Goal: Information Seeking & Learning: Get advice/opinions

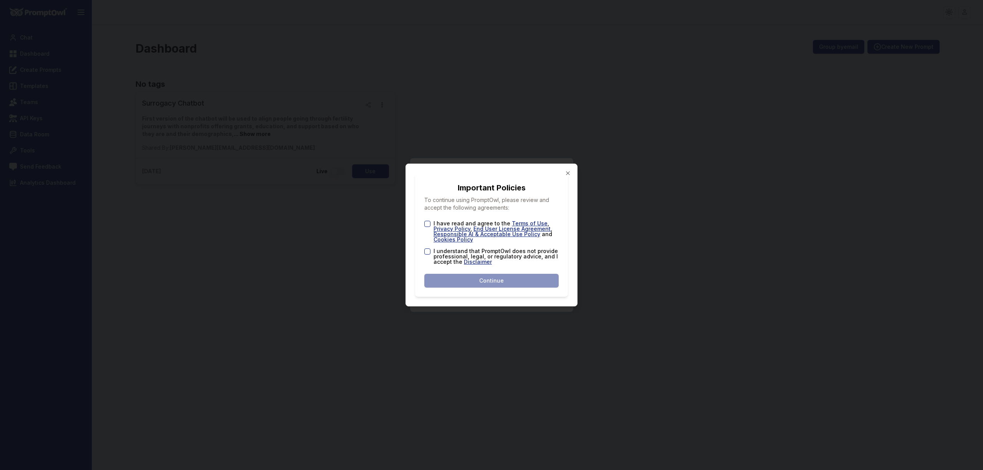
click at [429, 225] on button "I have read and agree to the Terms of Use , Privacy Policy , End User License A…" at bounding box center [428, 224] width 6 height 6
click at [426, 252] on button "I understand that PromptOwl does not provide professional, legal, or regulatory…" at bounding box center [428, 252] width 6 height 6
click at [515, 283] on button "Continue" at bounding box center [492, 281] width 134 height 14
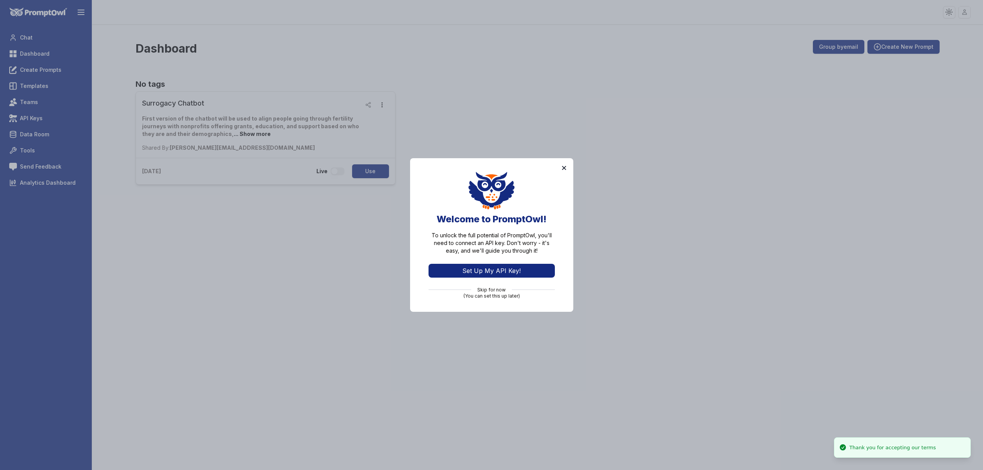
click at [564, 166] on button "×" at bounding box center [564, 167] width 6 height 12
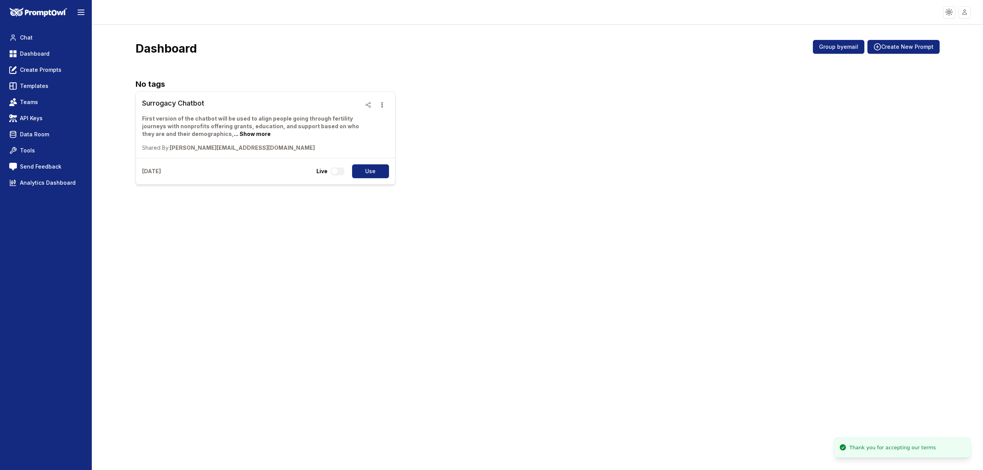
click at [520, 195] on div "Dashboard Group by email Create New Prompt No tags Surrogacy Chatbot First vers…" at bounding box center [537, 248] width 891 height 446
click at [268, 128] on p "First version of the chatbot will be used to align people going through fertili…" at bounding box center [251, 126] width 219 height 23
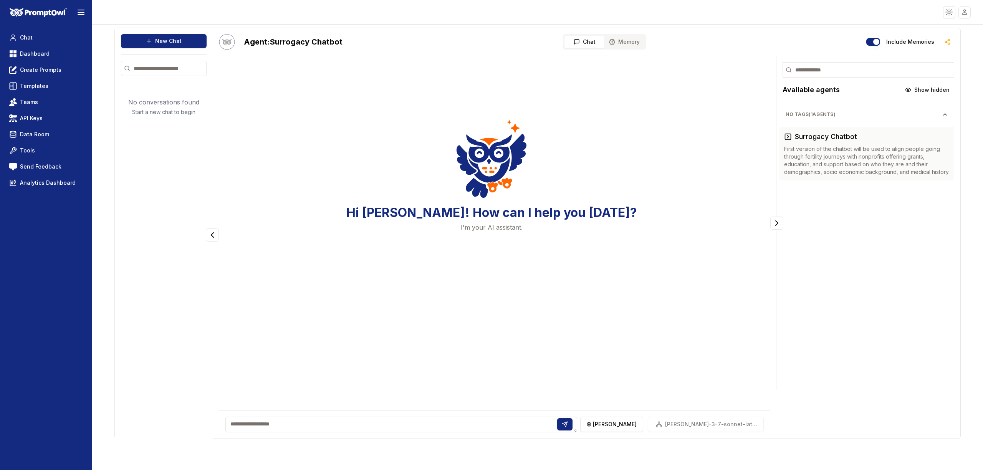
click at [355, 429] on textarea at bounding box center [402, 425] width 352 height 16
type textarea "**********"
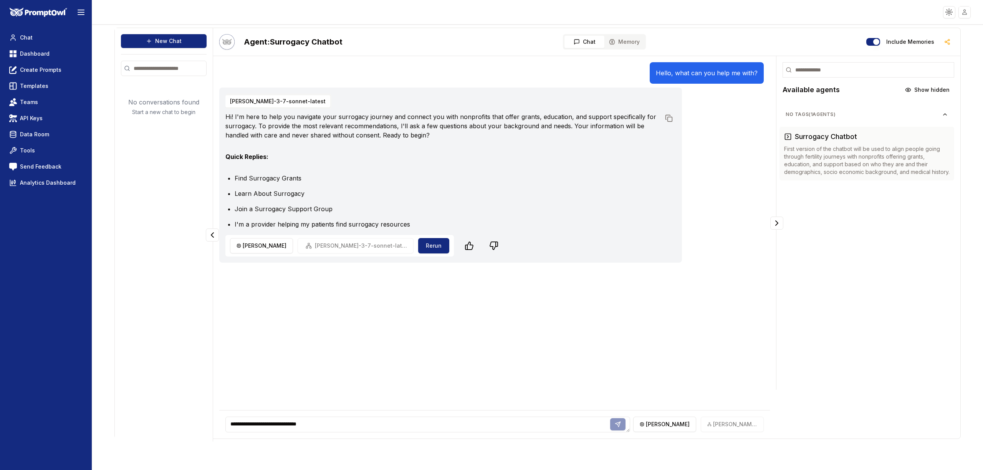
click at [614, 427] on textarea "**********" at bounding box center [428, 425] width 405 height 16
type textarea "**********"
click at [612, 367] on div "Hello, what can you help me with? [PERSON_NAME]-3-7-sonnet-latest Hi! I'm here …" at bounding box center [494, 236] width 551 height 348
click at [487, 342] on div "Hello, what can you help me with? [PERSON_NAME]-3-7-sonnet-latest Hi! I'm here …" at bounding box center [494, 203] width 551 height 282
click at [504, 311] on div "Hello, what can you help me with? [PERSON_NAME]-3-7-sonnet-latest Hi! I'm here …" at bounding box center [494, 203] width 551 height 282
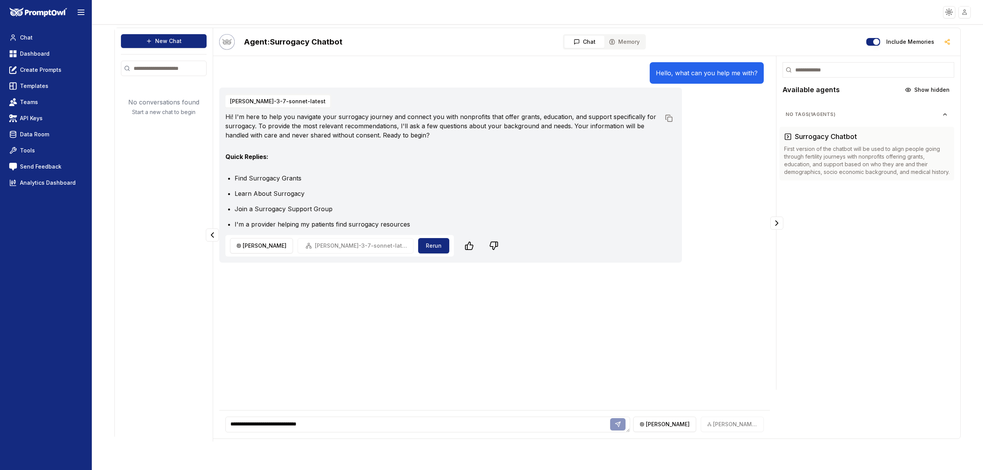
click at [472, 224] on li "I'm a provider helping my patients find surrogacy resources" at bounding box center [448, 224] width 426 height 9
click at [356, 425] on textarea "**********" at bounding box center [428, 425] width 405 height 16
click at [398, 373] on div "Hello, what can you help me with? [PERSON_NAME]-3-7-sonnet-latest Hi! I'm here …" at bounding box center [494, 236] width 551 height 348
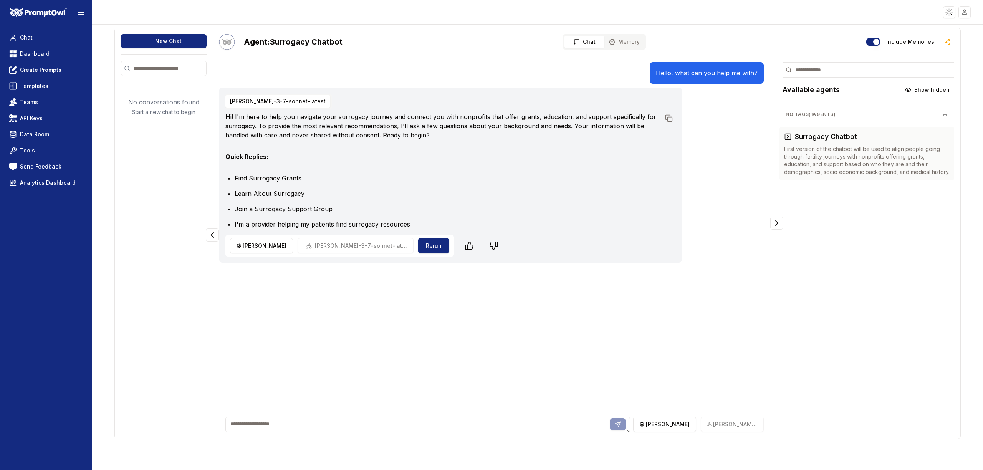
click at [366, 422] on textarea at bounding box center [428, 425] width 405 height 16
paste textarea "**********"
click at [620, 425] on textarea "**********" at bounding box center [428, 425] width 405 height 16
type textarea "**********"
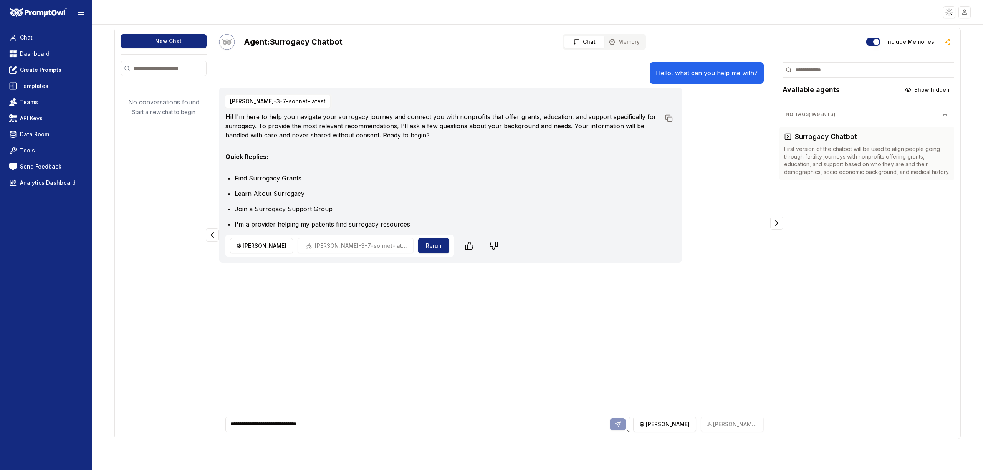
click at [645, 389] on div "Hello, what can you help me with? [PERSON_NAME]-3-7-sonnet-latest Hi! I'm here …" at bounding box center [494, 236] width 551 height 348
click at [720, 425] on div "[PERSON_NAME]-3-7-sonnet-latest" at bounding box center [699, 424] width 131 height 15
click at [705, 326] on div "Hello, what can you help me with? [PERSON_NAME]-3-7-sonnet-latest Hi! I'm here …" at bounding box center [494, 203] width 551 height 282
click at [719, 75] on p "Hello, what can you help me with?" at bounding box center [707, 72] width 102 height 9
click at [459, 151] on div "Hi! I'm here to help you navigate your surrogacy journey and connect you with n…" at bounding box center [451, 170] width 451 height 117
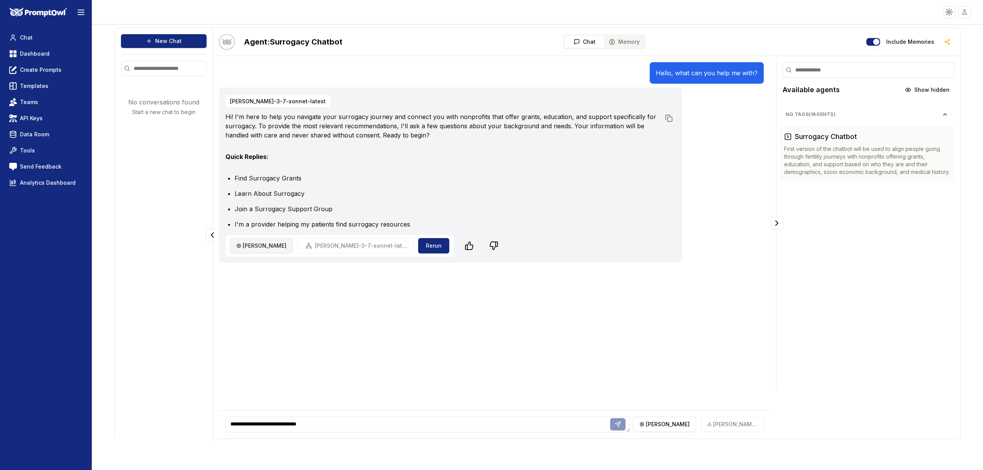
click at [251, 247] on html "**********" at bounding box center [491, 235] width 983 height 470
click at [434, 301] on html "**********" at bounding box center [491, 235] width 983 height 470
drag, startPoint x: 702, startPoint y: 424, endPoint x: 689, endPoint y: 424, distance: 12.7
click at [702, 424] on div "[PERSON_NAME]-3-7-sonnet-latest" at bounding box center [699, 424] width 131 height 15
click at [653, 427] on html "**********" at bounding box center [491, 235] width 983 height 470
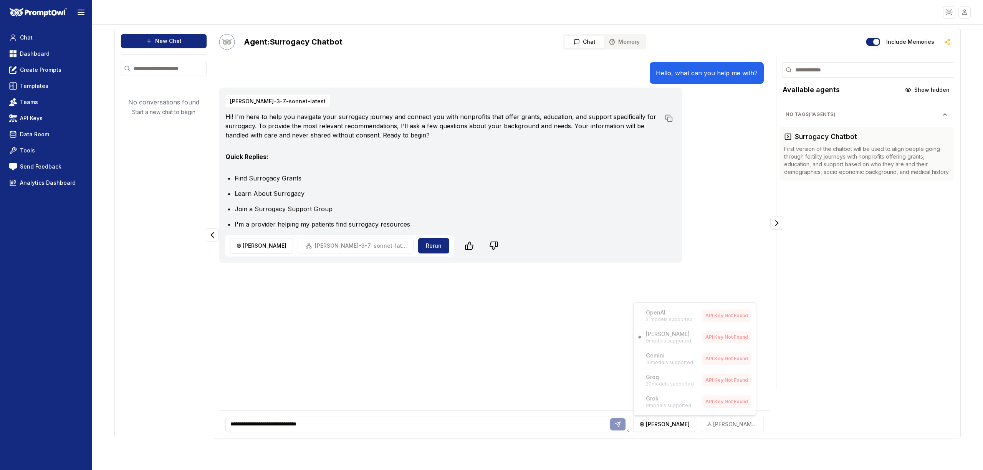
click at [735, 337] on div "OpenAI 21 models supported API Key Not Found [PERSON_NAME] 9 models supported A…" at bounding box center [695, 358] width 123 height 113
click at [490, 322] on html "**********" at bounding box center [491, 235] width 983 height 470
click at [164, 105] on p "No conversations found" at bounding box center [163, 102] width 71 height 9
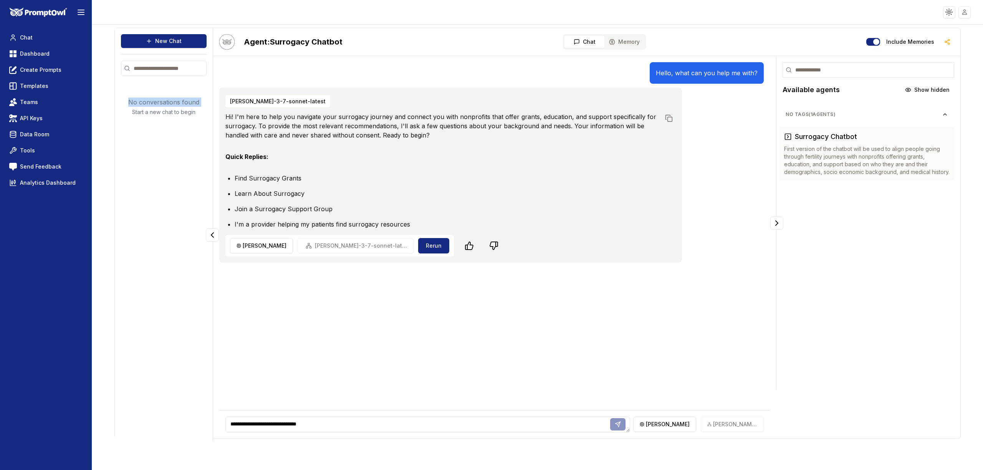
click at [164, 105] on p "No conversations found" at bounding box center [163, 102] width 71 height 9
click at [554, 53] on div "Agent: Surrogacy Chatbot Chat Memory Include Memories" at bounding box center [587, 42] width 748 height 28
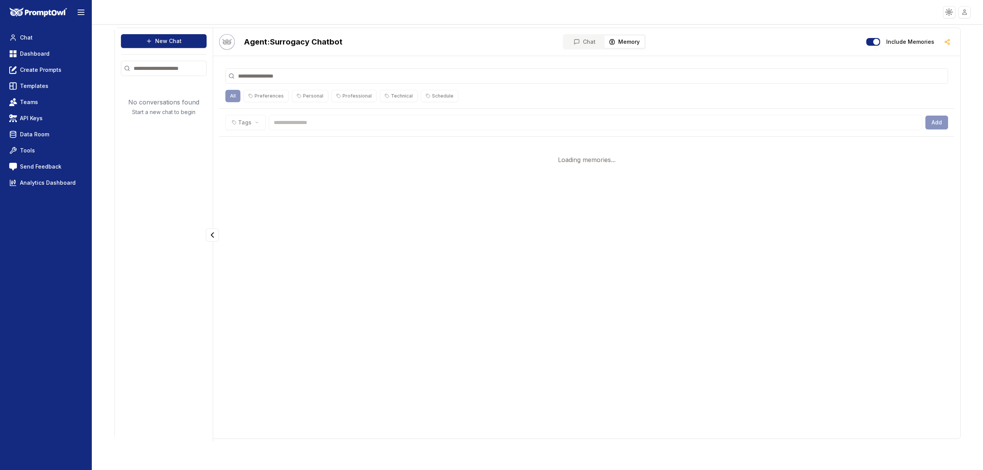
click at [628, 36] on button "Memory" at bounding box center [625, 42] width 40 height 12
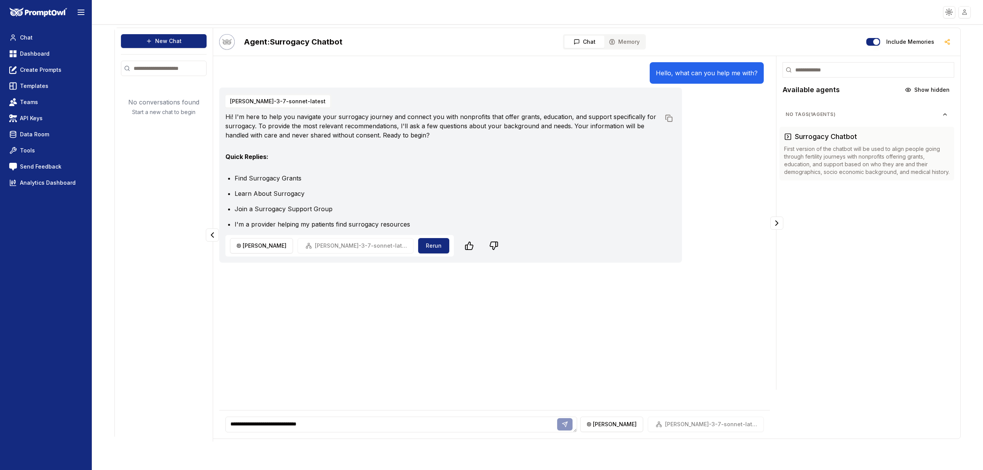
click at [584, 45] on span "Chat" at bounding box center [589, 42] width 13 height 8
click at [613, 315] on div "Hello, what can you help me with? [PERSON_NAME]-3-7-sonnet-latest Hi! I'm here …" at bounding box center [494, 203] width 551 height 282
click at [714, 423] on div "[PERSON_NAME]-3-7-sonnet-latest" at bounding box center [699, 424] width 131 height 15
click at [549, 422] on textarea "**********" at bounding box center [428, 425] width 405 height 16
click at [348, 335] on div "Hello, what can you help me with? [PERSON_NAME]-3-7-sonnet-latest Hi! I'm here …" at bounding box center [494, 203] width 551 height 282
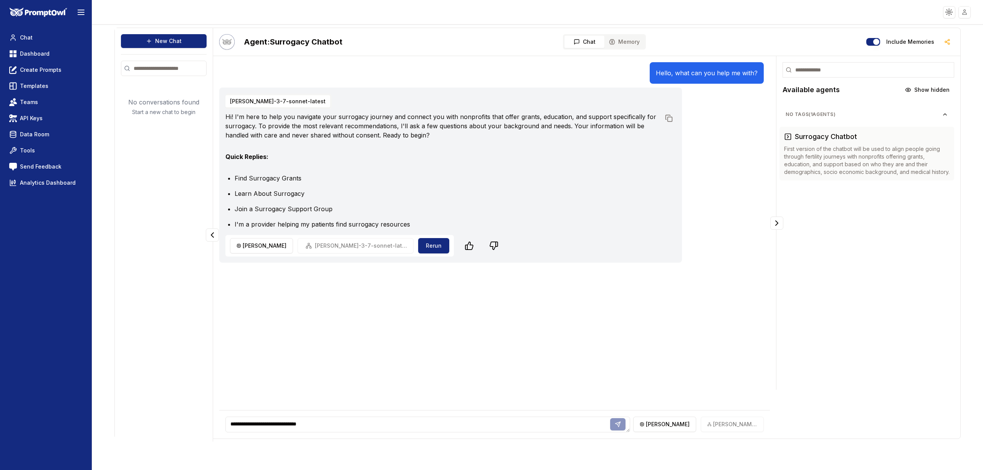
click at [36, 110] on nav "Chat Dashboard Create Prompts Templates Teams API Keys Data Room Tools Send Fee…" at bounding box center [46, 110] width 80 height 159
click at [35, 114] on span "API Keys" at bounding box center [31, 118] width 23 height 8
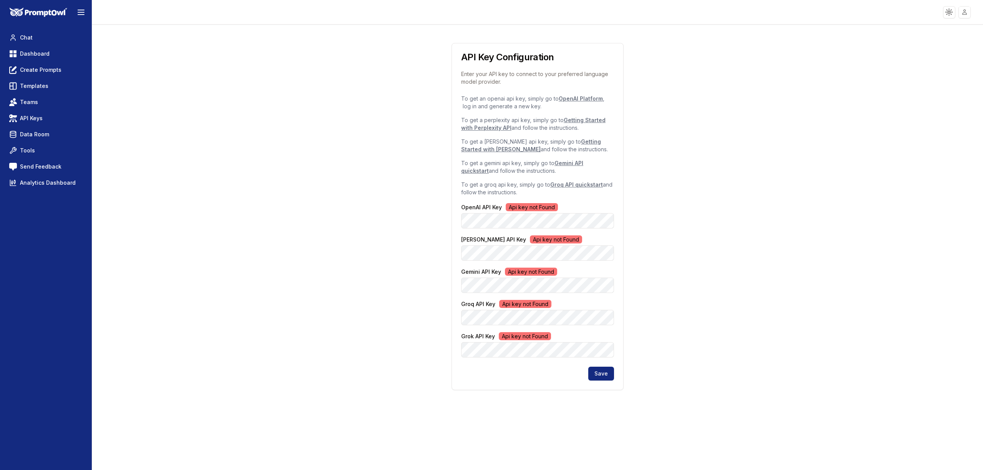
scroll to position [0, 184]
click at [611, 374] on button "Save" at bounding box center [602, 374] width 26 height 14
click at [606, 372] on button "Save" at bounding box center [602, 374] width 26 height 14
click at [379, 259] on div "API Key Configuration Enter your API key to connect to your preferred language …" at bounding box center [537, 209] width 847 height 369
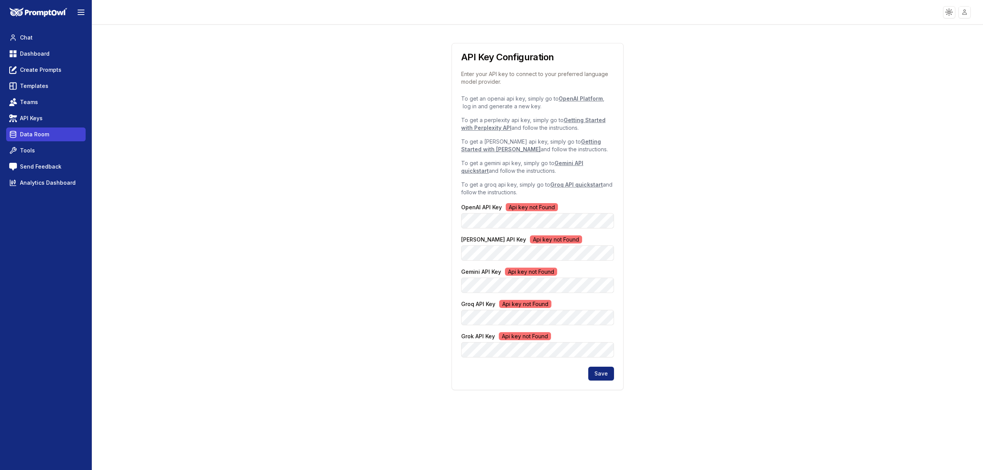
click at [31, 132] on span "Data Room" at bounding box center [34, 135] width 29 height 8
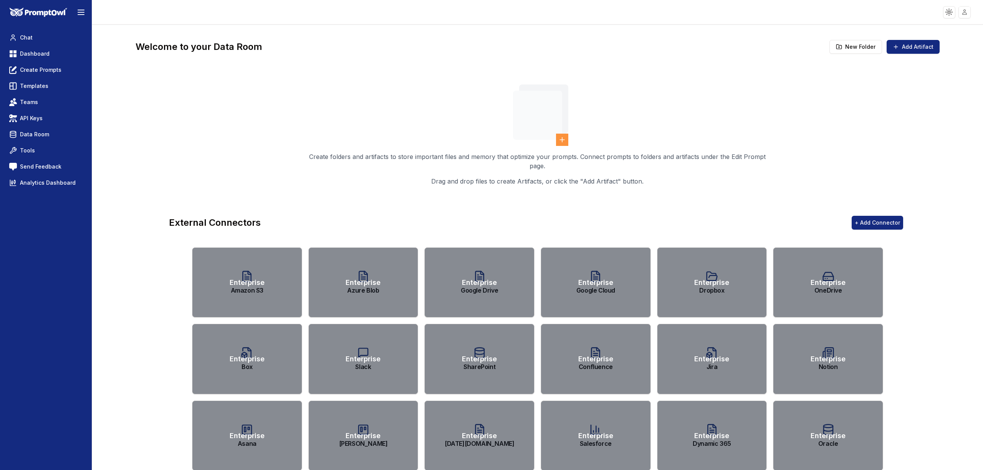
click at [32, 118] on span "API Keys" at bounding box center [31, 118] width 23 height 8
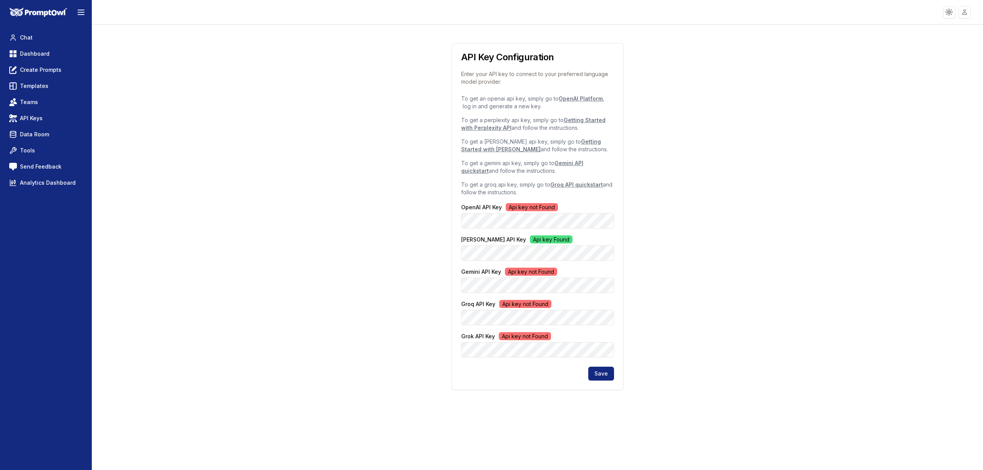
click at [403, 225] on div "API Key Configuration Enter your API key to connect to your preferred language …" at bounding box center [537, 209] width 847 height 369
click at [596, 374] on button "Save" at bounding box center [602, 374] width 26 height 14
click at [290, 216] on div "API Key Configuration Enter your API key to connect to your preferred language …" at bounding box center [537, 209] width 847 height 369
click at [33, 119] on span "API Keys" at bounding box center [31, 118] width 23 height 8
click at [30, 132] on span "Data Room" at bounding box center [34, 135] width 29 height 8
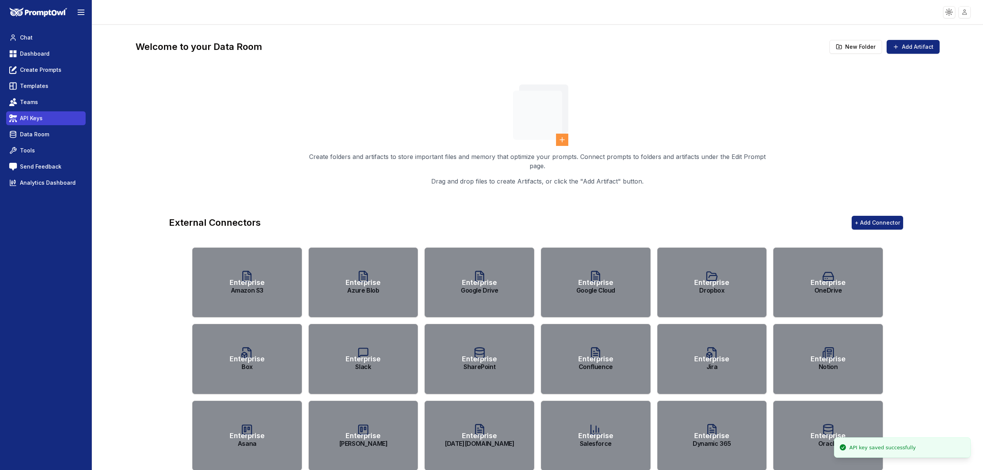
click at [31, 120] on span "API Keys" at bounding box center [31, 118] width 23 height 8
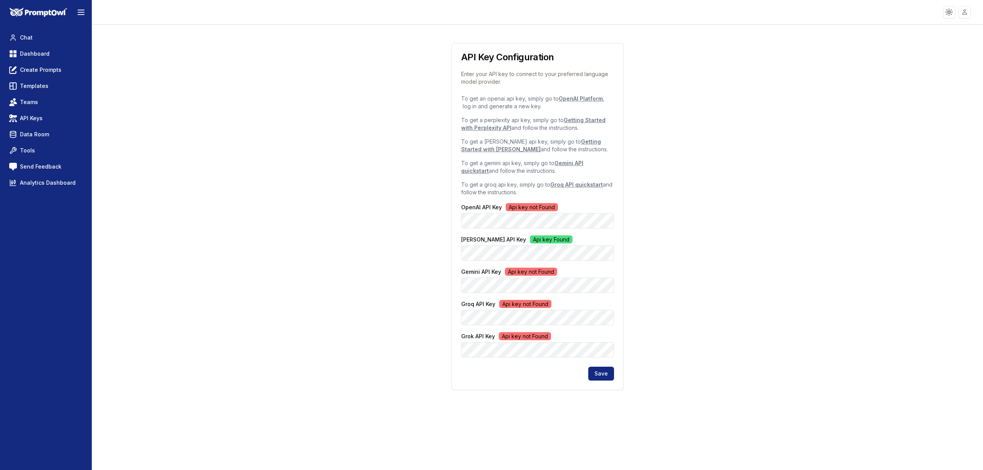
click at [623, 201] on div "To get an openai api key, simply go to OpenAI Platform , log in and generate a …" at bounding box center [537, 231] width 171 height 272
drag, startPoint x: 776, startPoint y: 164, endPoint x: 244, endPoint y: 96, distance: 536.0
click at [775, 165] on div "API Key Configuration Enter your API key to connect to your preferred language …" at bounding box center [537, 209] width 847 height 369
click at [25, 40] on span "Chat" at bounding box center [26, 38] width 13 height 8
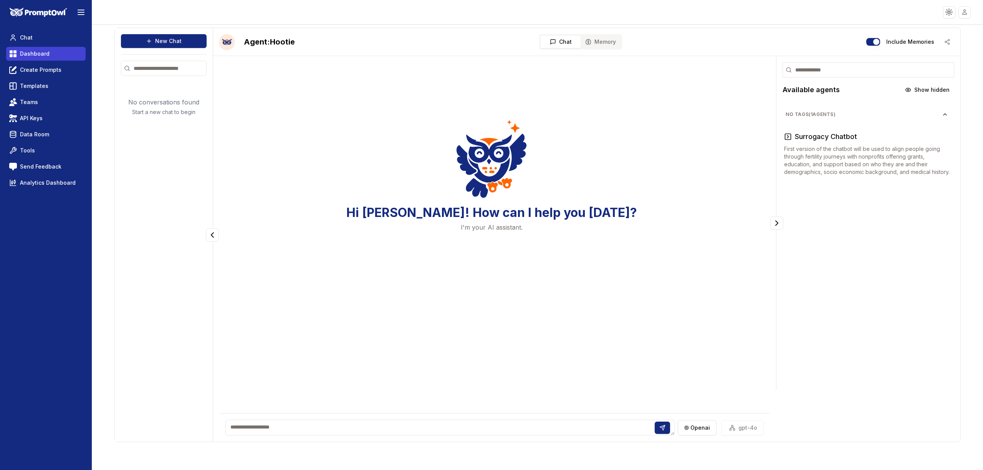
click at [32, 55] on span "Dashboard" at bounding box center [35, 54] width 30 height 8
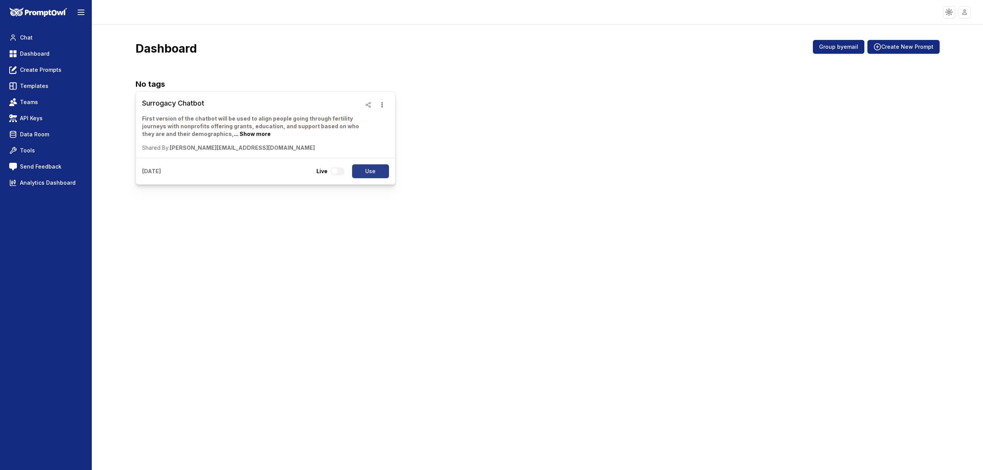
click at [366, 168] on button "Use" at bounding box center [370, 171] width 37 height 14
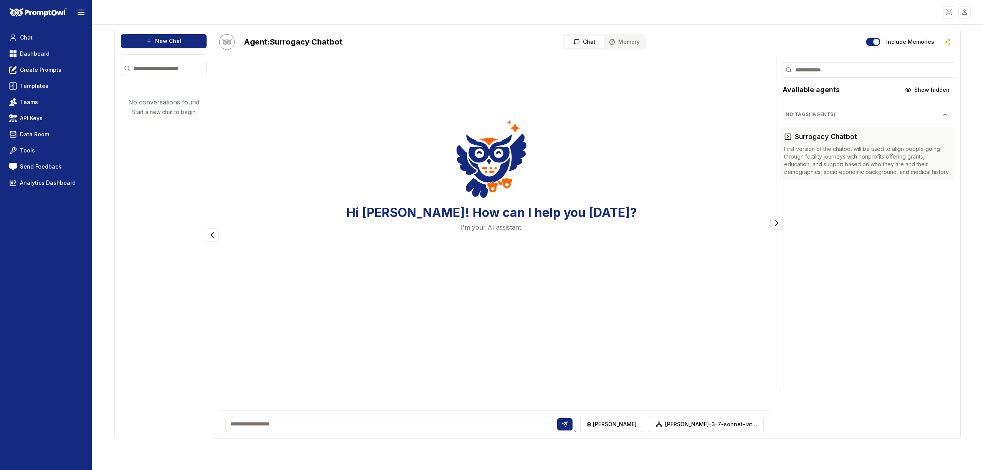
click at [332, 429] on textarea at bounding box center [402, 425] width 352 height 16
type textarea "**********"
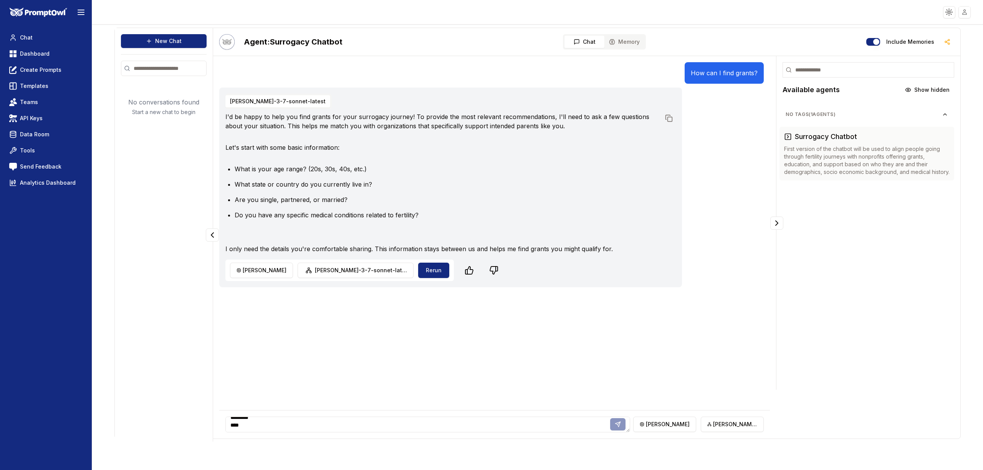
scroll to position [22, 0]
type textarea "**********"
click at [597, 402] on div "How can I find grants? claude-3-7-sonnet-latest I'd be happy to help you find g…" at bounding box center [494, 236] width 551 height 348
click at [617, 425] on textarea "**********" at bounding box center [428, 425] width 405 height 16
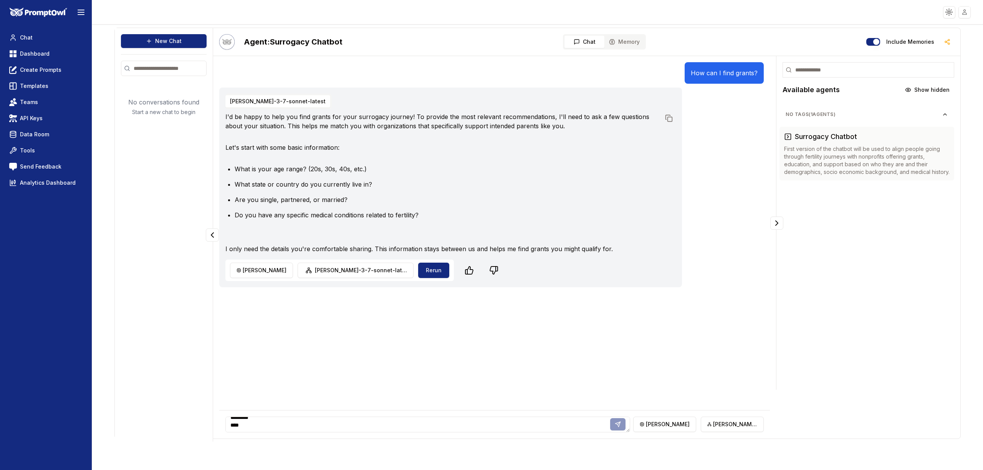
click at [580, 391] on div "How can I find grants? claude-3-7-sonnet-latest I'd be happy to help you find g…" at bounding box center [494, 236] width 551 height 348
click at [450, 335] on div "How can I find grants? claude-3-7-sonnet-latest I'd be happy to help you find g…" at bounding box center [494, 203] width 551 height 282
click at [679, 360] on div "How can I find grants? claude-3-7-sonnet-latest I'd be happy to help you find g…" at bounding box center [494, 236] width 551 height 348
drag, startPoint x: 736, startPoint y: 323, endPoint x: 741, endPoint y: 283, distance: 40.6
click at [736, 323] on div "How can I find grants? claude-3-7-sonnet-latest I'd be happy to help you find g…" at bounding box center [494, 203] width 551 height 282
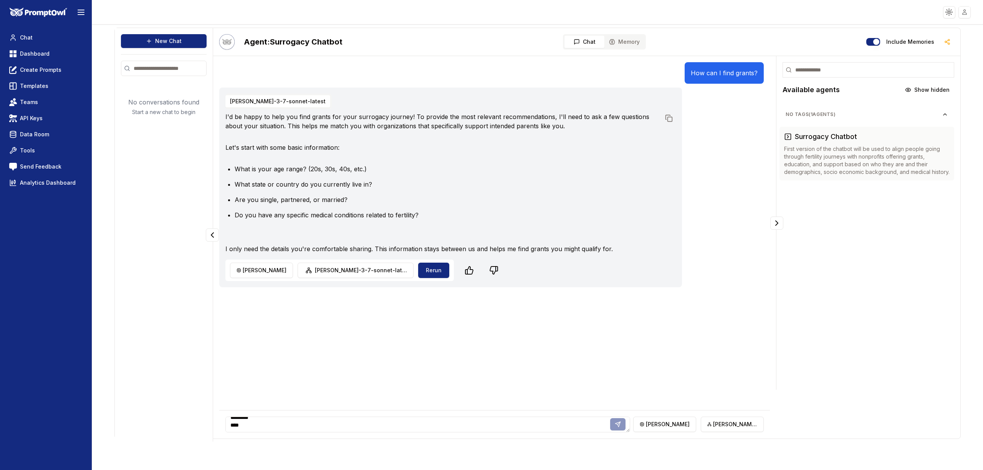
click at [615, 42] on icon "button" at bounding box center [612, 42] width 6 height 6
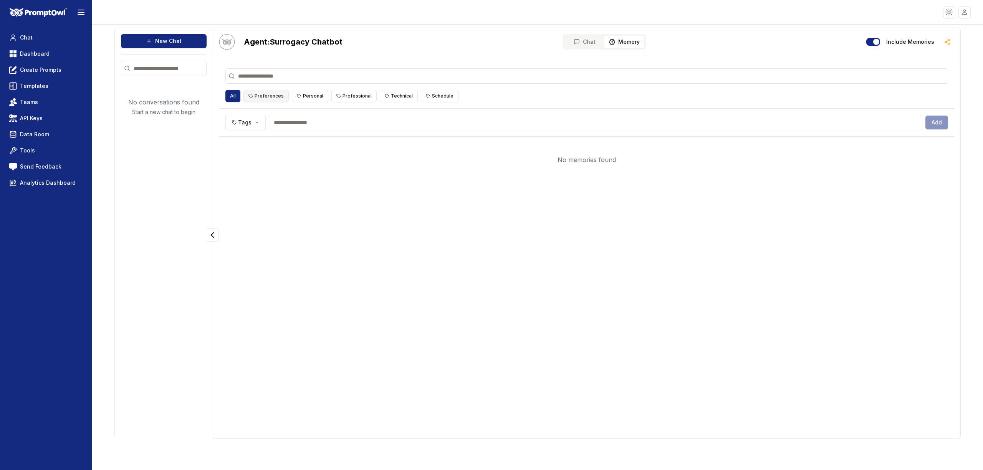
click at [274, 96] on button "Preferences" at bounding box center [266, 96] width 45 height 12
click at [303, 91] on button "Personal" at bounding box center [310, 96] width 36 height 12
click at [247, 95] on button "Preferences" at bounding box center [266, 96] width 45 height 12
click at [235, 95] on button "All" at bounding box center [234, 96] width 16 height 12
click at [583, 45] on button "Chat" at bounding box center [585, 42] width 40 height 12
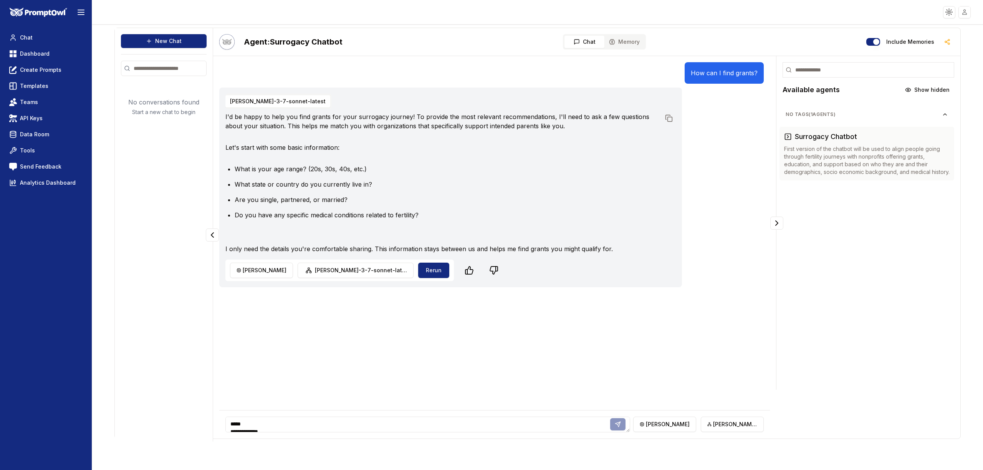
click at [316, 418] on textarea "**********" at bounding box center [428, 425] width 405 height 16
click at [393, 425] on textarea "**********" at bounding box center [428, 425] width 405 height 16
click at [469, 376] on div "How can I find grants? claude-3-7-sonnet-latest I'd be happy to help you find g…" at bounding box center [494, 236] width 551 height 348
click at [615, 428] on textarea at bounding box center [428, 425] width 405 height 16
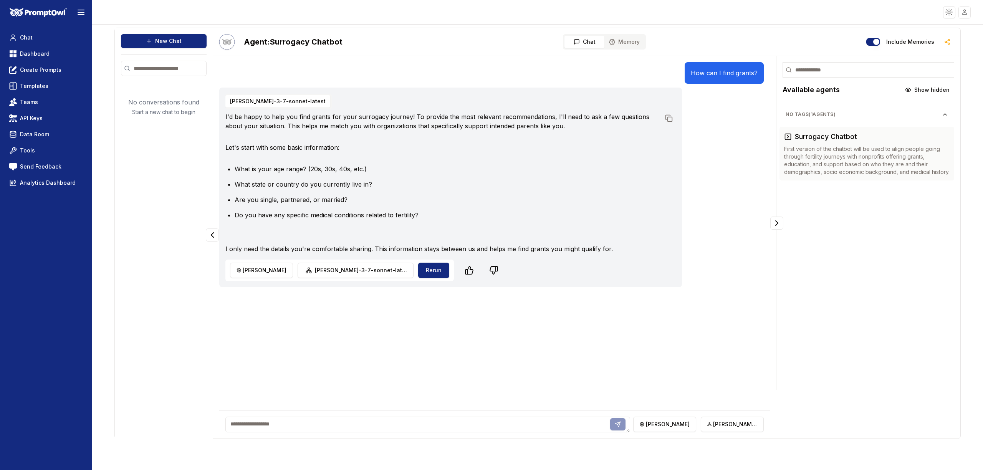
click at [615, 428] on textarea at bounding box center [428, 425] width 405 height 16
click at [610, 425] on textarea at bounding box center [428, 425] width 405 height 16
click at [599, 423] on textarea at bounding box center [428, 425] width 405 height 16
drag, startPoint x: 629, startPoint y: 431, endPoint x: 624, endPoint y: 388, distance: 43.4
click at [624, 388] on div "How can I find grants? claude-3-7-sonnet-latest I'd be happy to help you find g…" at bounding box center [494, 247] width 563 height 383
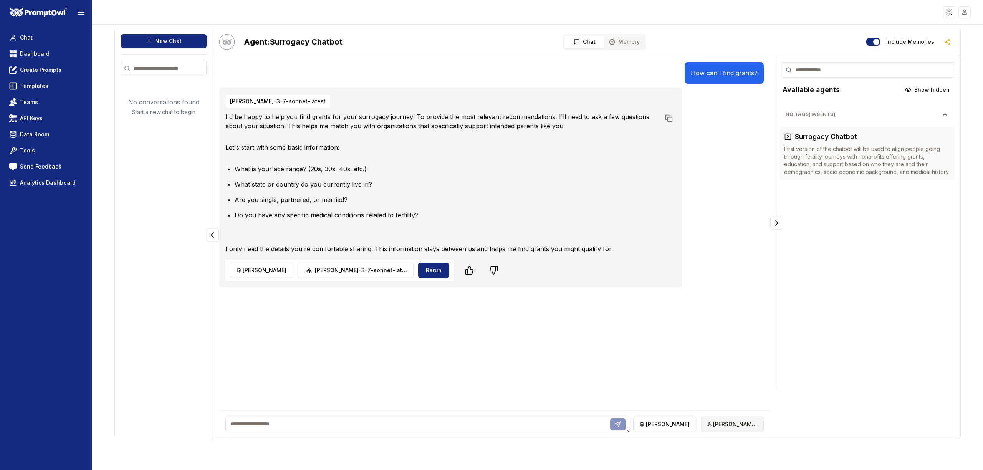
click at [702, 421] on html "Toggle theme Toggle user menu Chat Dashboard Create Prompts Templates Teams API…" at bounding box center [491, 235] width 983 height 470
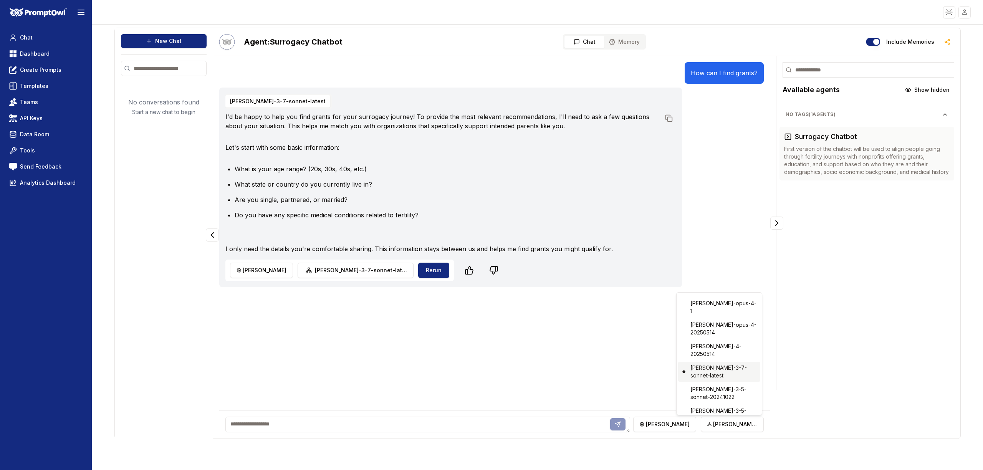
click at [706, 367] on div "[PERSON_NAME]-3-7-sonnet-latest" at bounding box center [719, 372] width 82 height 20
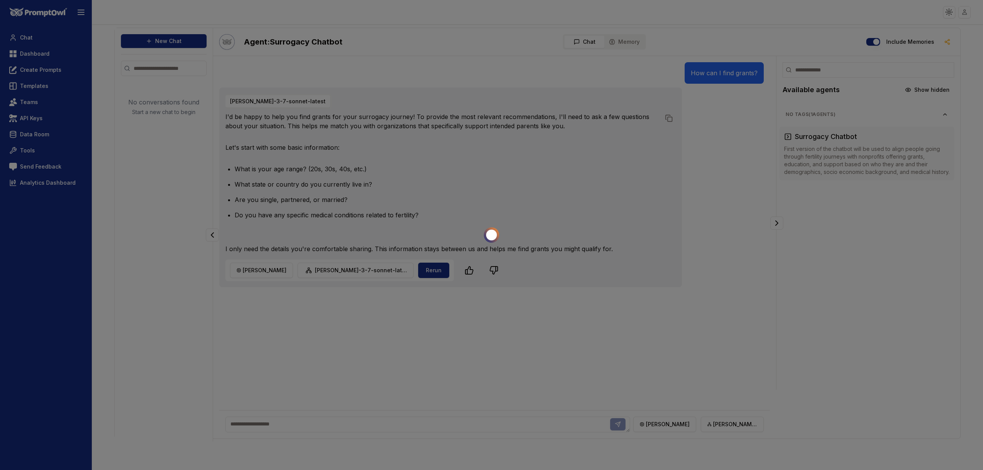
click at [614, 382] on div at bounding box center [491, 235] width 983 height 470
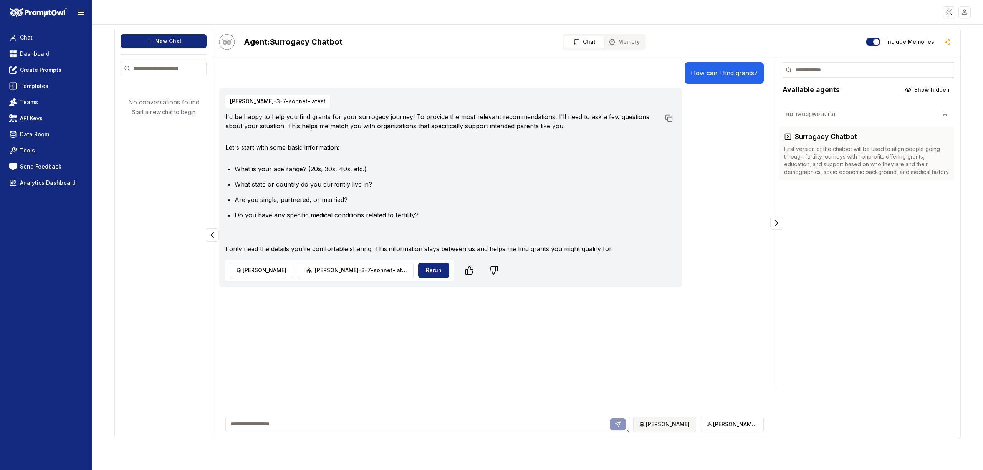
click at [655, 425] on html "Toggle theme Toggle user menu Chat Dashboard Create Prompts Templates Teams API…" at bounding box center [491, 235] width 983 height 470
click at [668, 342] on p "9 models supported" at bounding box center [668, 341] width 45 height 6
click at [551, 374] on div "How can I find grants? claude-3-7-sonnet-latest I'd be happy to help you find g…" at bounding box center [494, 236] width 551 height 348
click at [515, 421] on textarea at bounding box center [428, 425] width 405 height 16
paste textarea "**********"
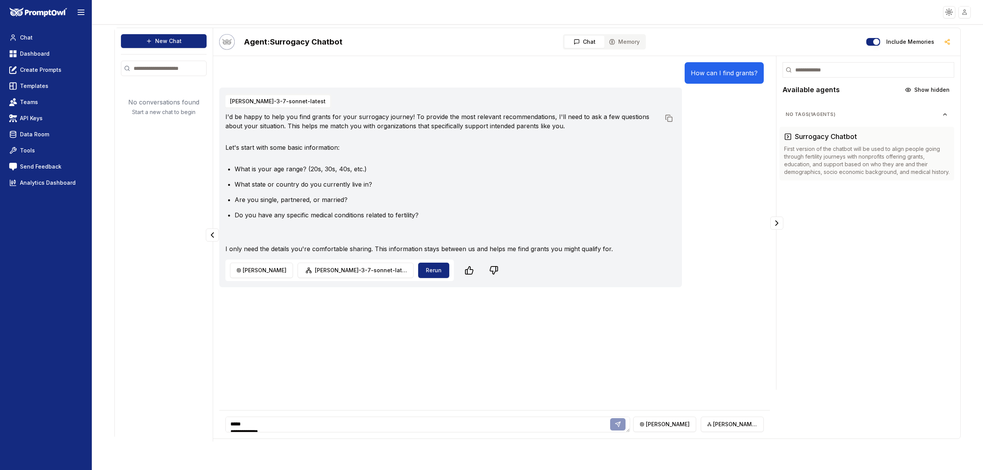
scroll to position [18, 0]
click at [614, 424] on textarea "**********" at bounding box center [428, 425] width 405 height 16
type textarea "**********"
click at [576, 396] on div "How can I find grants? claude-3-7-sonnet-latest I'd be happy to help you find g…" at bounding box center [494, 236] width 551 height 348
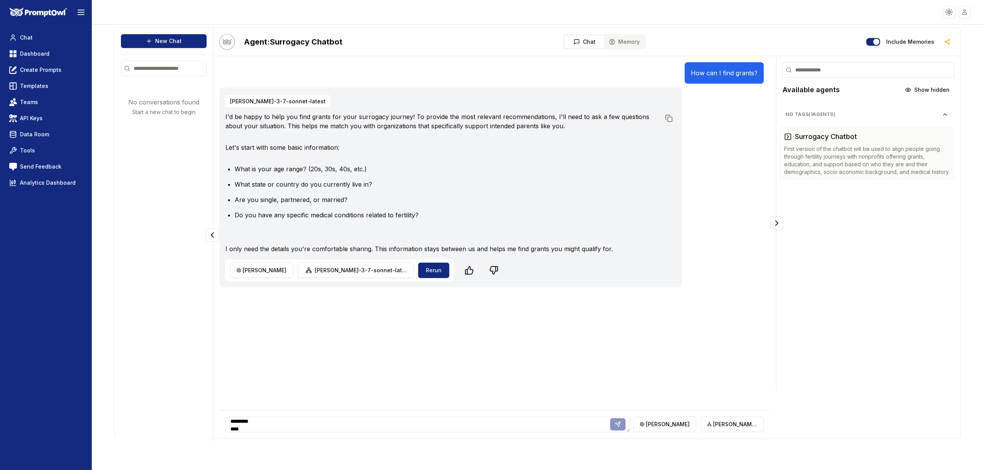
click at [624, 427] on textarea "**********" at bounding box center [428, 425] width 405 height 16
click at [555, 370] on div "How can I find grants? claude-3-7-sonnet-latest I'd be happy to help you find g…" at bounding box center [494, 236] width 551 height 348
click at [465, 269] on icon at bounding box center [469, 270] width 9 height 9
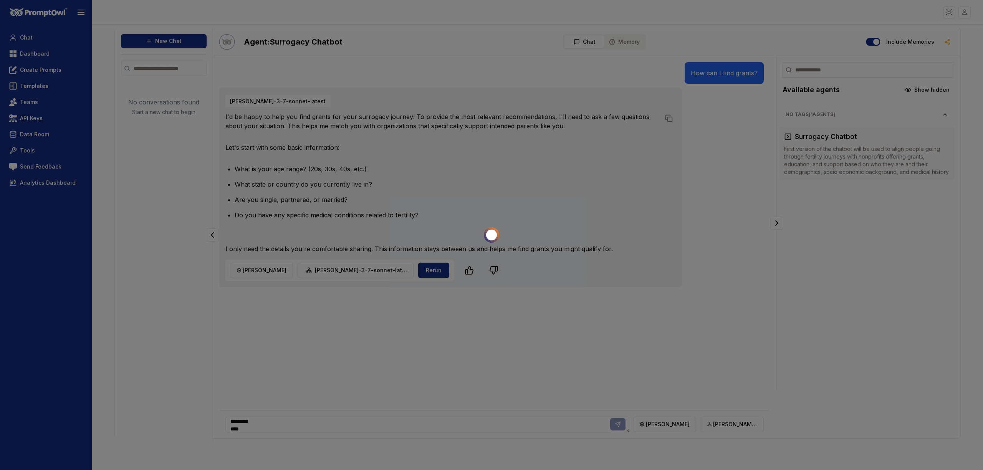
click at [574, 237] on div at bounding box center [491, 235] width 983 height 470
click at [252, 100] on div at bounding box center [491, 235] width 983 height 470
click at [610, 188] on div at bounding box center [491, 235] width 983 height 470
click at [611, 188] on div at bounding box center [491, 235] width 983 height 470
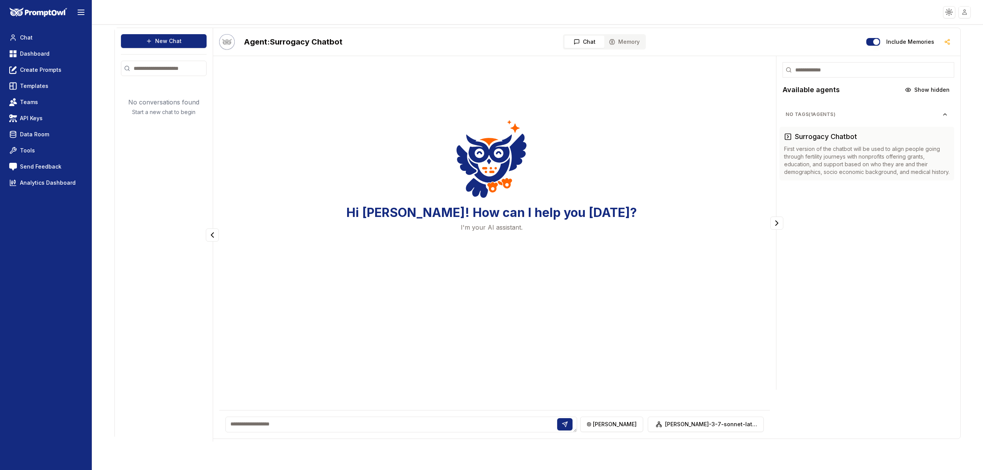
click at [603, 185] on div "Hi Drew! How can I help you today? I'm your AI assistant." at bounding box center [491, 179] width 545 height 235
click at [329, 40] on h2 "Agent: Surrogacy Chatbot" at bounding box center [293, 41] width 99 height 11
click at [629, 42] on span "Memory" at bounding box center [630, 42] width 22 height 8
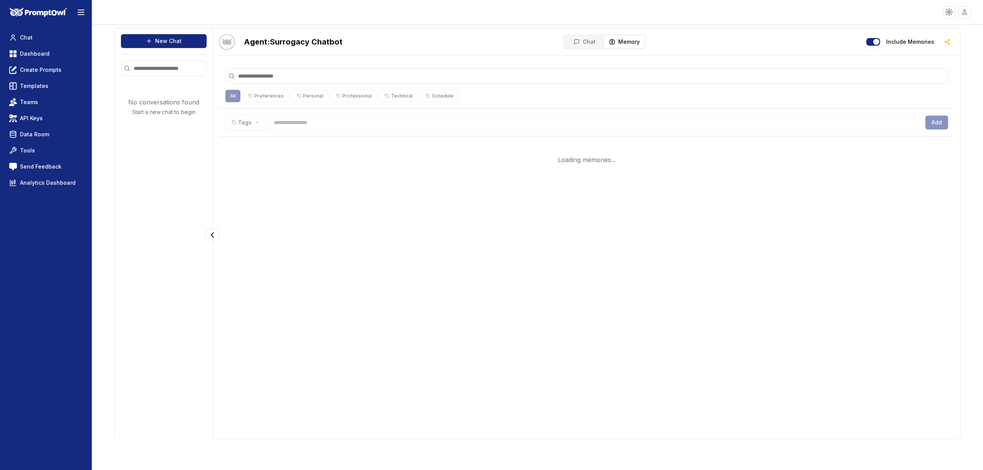
click at [587, 40] on span "Chat" at bounding box center [589, 42] width 13 height 8
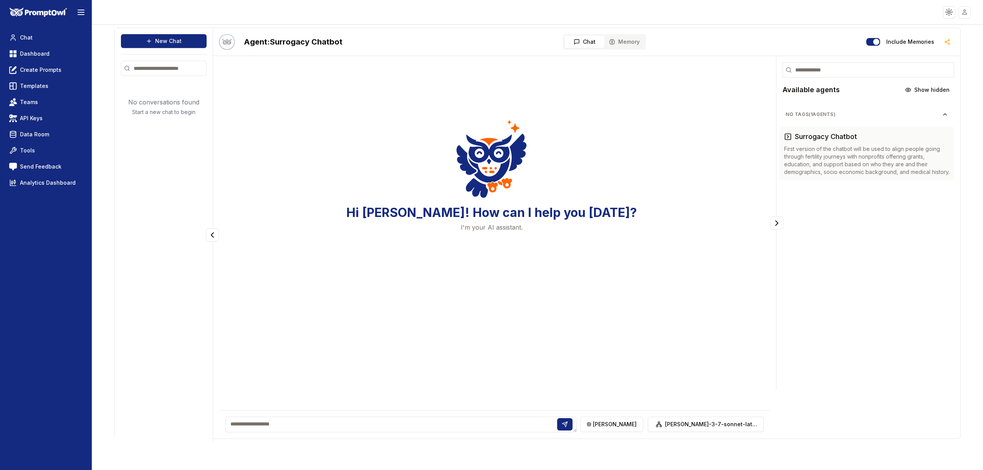
click at [229, 89] on div "Hi Drew! How can I help you today? I'm your AI assistant." at bounding box center [491, 179] width 545 height 235
click at [25, 50] on span "Dashboard" at bounding box center [35, 54] width 30 height 8
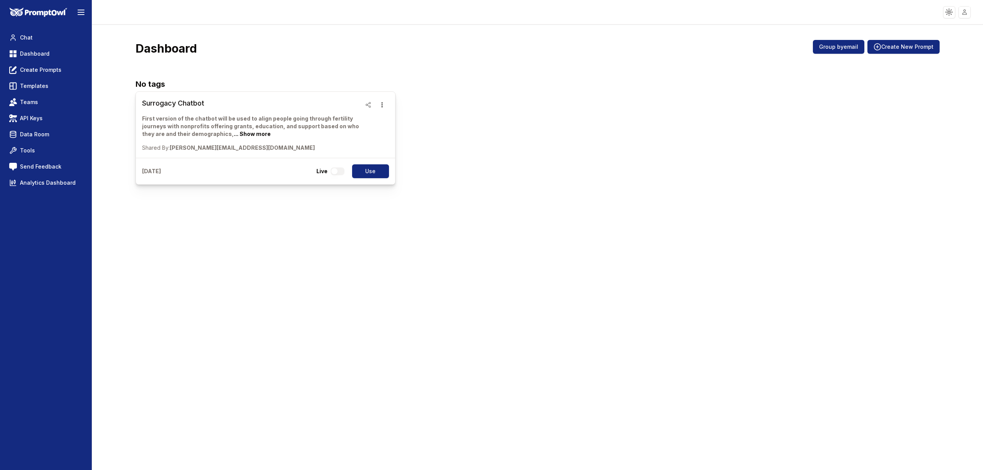
click at [331, 168] on div "Live Use" at bounding box center [353, 171] width 73 height 14
click at [161, 170] on p "[DATE]" at bounding box center [151, 172] width 19 height 8
drag, startPoint x: 163, startPoint y: 152, endPoint x: 154, endPoint y: 146, distance: 10.5
click at [155, 146] on div "Surrogacy Chatbot First version of the chatbot will be used to align people goi…" at bounding box center [266, 137] width 260 height 93
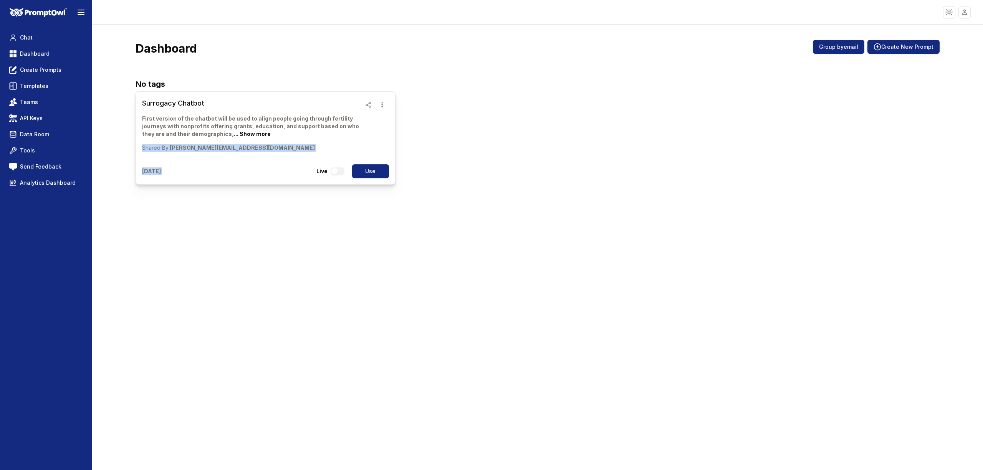
click at [154, 146] on span "Shared By:" at bounding box center [156, 147] width 28 height 7
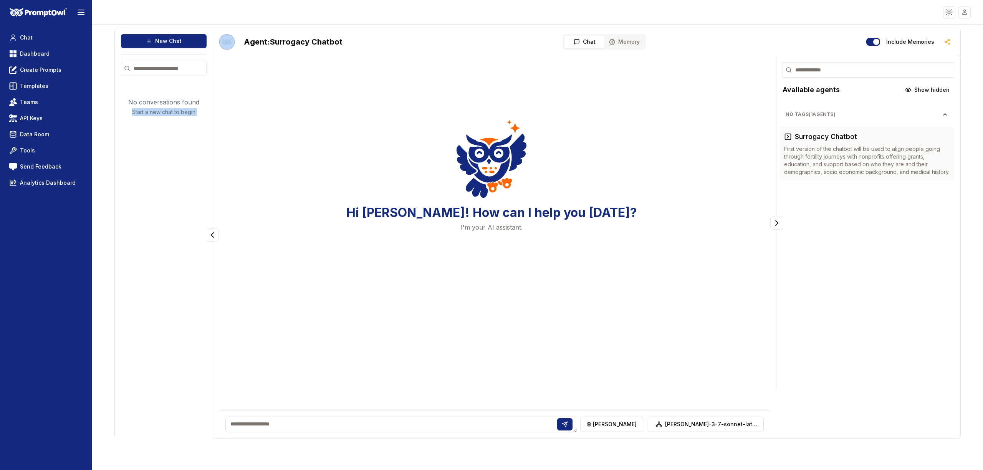
click at [155, 146] on div "New Chat No conversations found Start a new chat to begin" at bounding box center [164, 235] width 98 height 414
click at [651, 174] on div "Hi Drew! How can I help you today? I'm your AI assistant." at bounding box center [491, 179] width 545 height 235
click at [819, 156] on p "First version of the chatbot will be used to align people going through fertili…" at bounding box center [867, 160] width 166 height 31
click at [830, 166] on p "First version of the chatbot will be used to align people going through fertili…" at bounding box center [867, 160] width 166 height 31
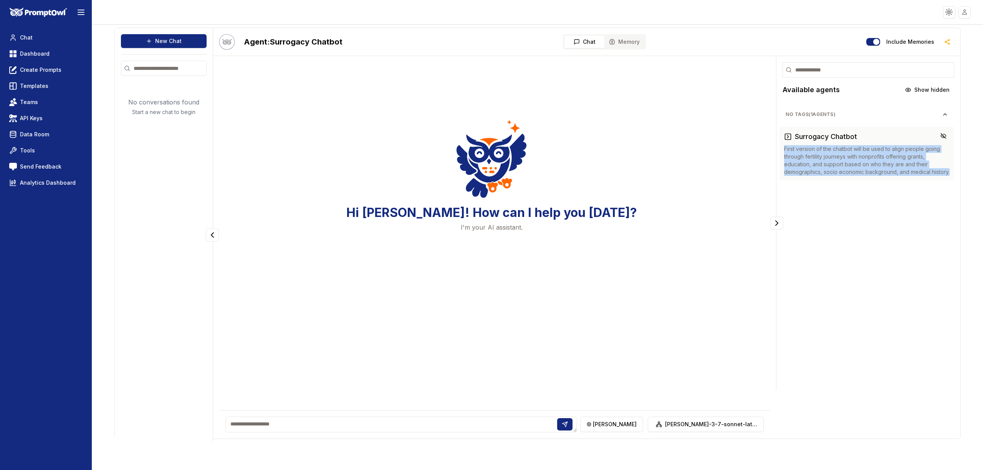
click at [830, 166] on p "First version of the chatbot will be used to align people going through fertili…" at bounding box center [867, 160] width 166 height 31
drag, startPoint x: 857, startPoint y: 161, endPoint x: 848, endPoint y: 147, distance: 16.9
click at [857, 161] on p "First version of the chatbot will be used to align people going through fertili…" at bounding box center [867, 160] width 166 height 31
click at [515, 432] on div "[PERSON_NAME]-3-7-sonnet-latest" at bounding box center [494, 424] width 551 height 28
click at [511, 430] on textarea at bounding box center [402, 425] width 352 height 16
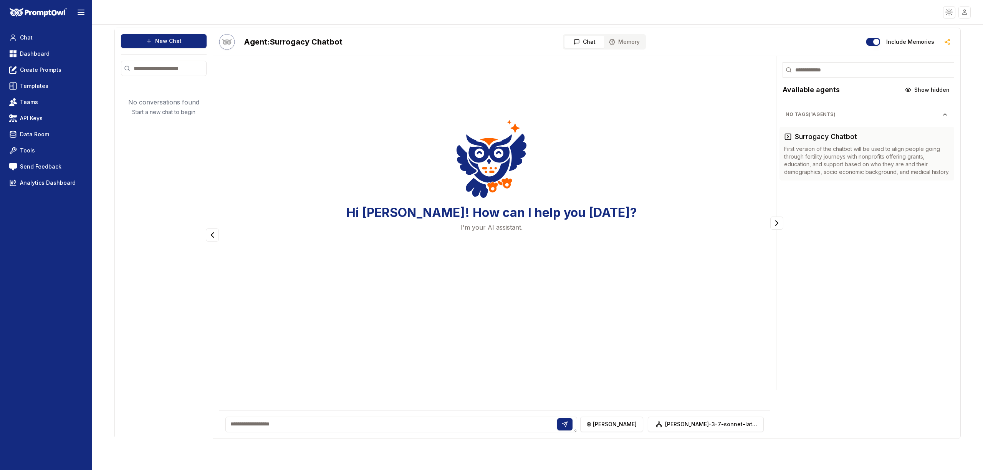
paste textarea "**********"
type textarea "**********"
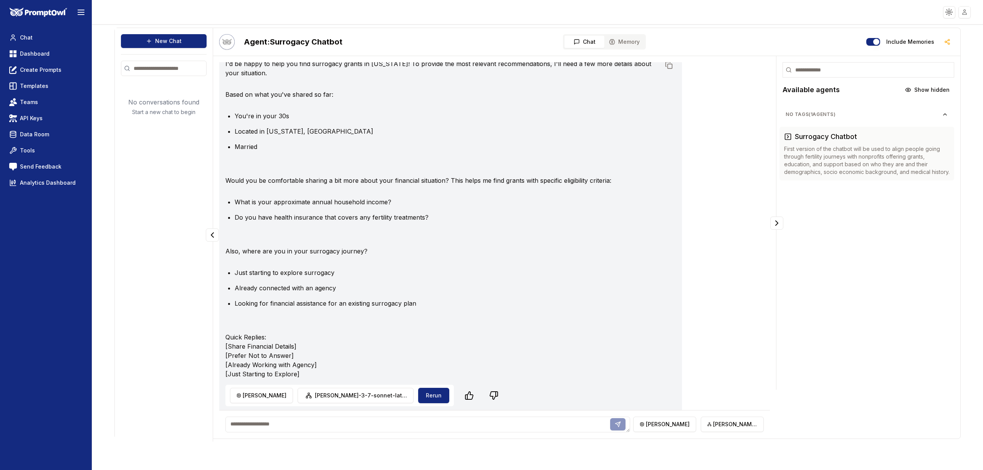
scroll to position [123, 0]
click at [557, 421] on textarea at bounding box center [428, 425] width 405 height 16
type textarea "****"
click at [660, 202] on li "What is your approximate annual household income?" at bounding box center [448, 199] width 426 height 9
click at [622, 247] on p "Also, where are you in your surrogacy journey?" at bounding box center [443, 248] width 435 height 9
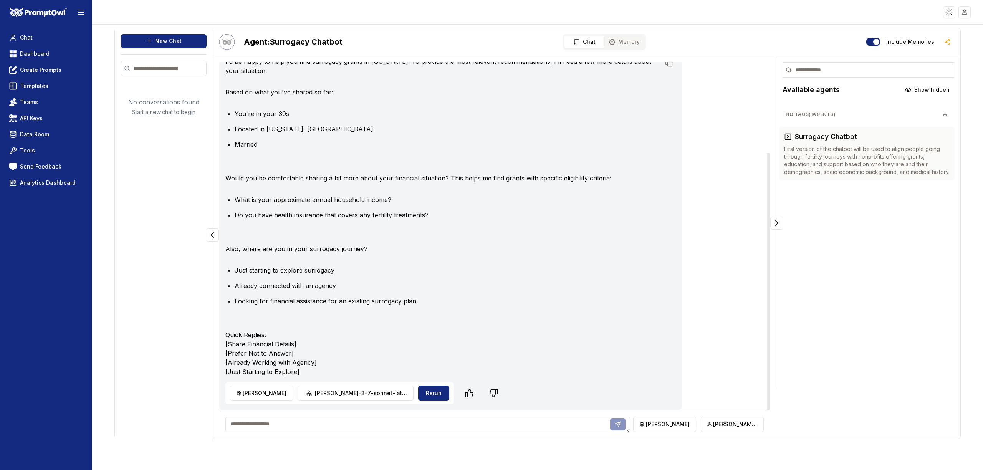
click at [260, 335] on p "Quick Replies: [Share Financial Details] [Prefer Not to Answer] [Already Workin…" at bounding box center [443, 353] width 435 height 46
drag, startPoint x: 260, startPoint y: 335, endPoint x: 429, endPoint y: 350, distance: 169.4
click at [394, 371] on p "Quick Replies: [Share Financial Details] [Prefer Not to Answer] [Already Workin…" at bounding box center [443, 353] width 435 height 46
click at [481, 333] on p "Quick Replies: [Share Financial Details] [Prefer Not to Answer] [Already Workin…" at bounding box center [443, 353] width 435 height 46
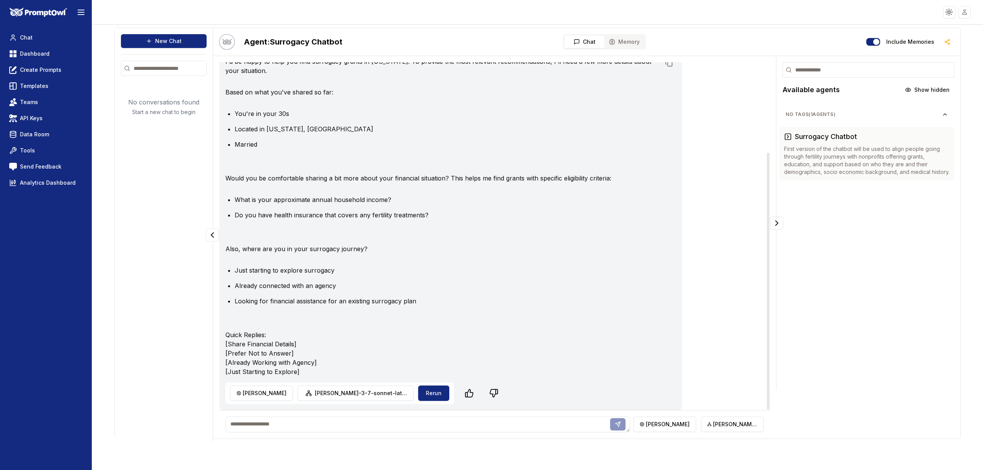
scroll to position [0, 0]
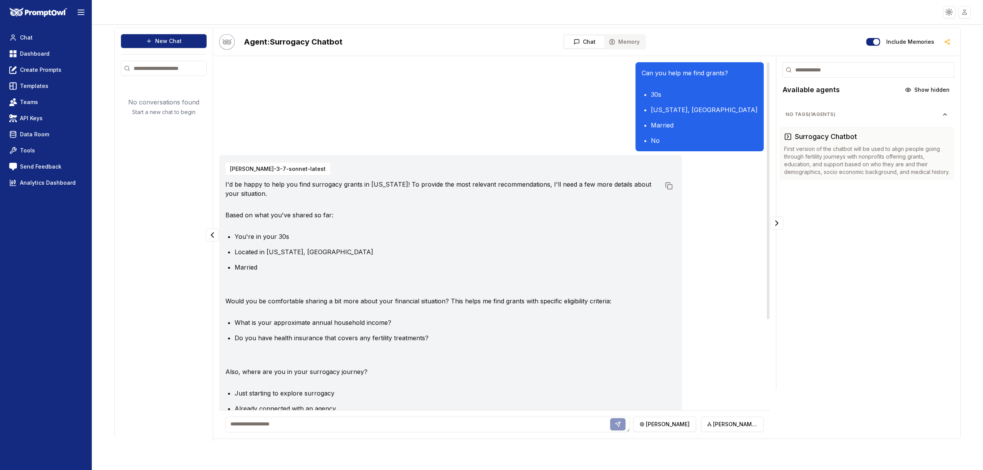
click at [577, 288] on div "I'd be happy to help you find surrogacy grants in Georgia! To provide the most …" at bounding box center [451, 340] width 451 height 320
